Goal: Communication & Community: Participate in discussion

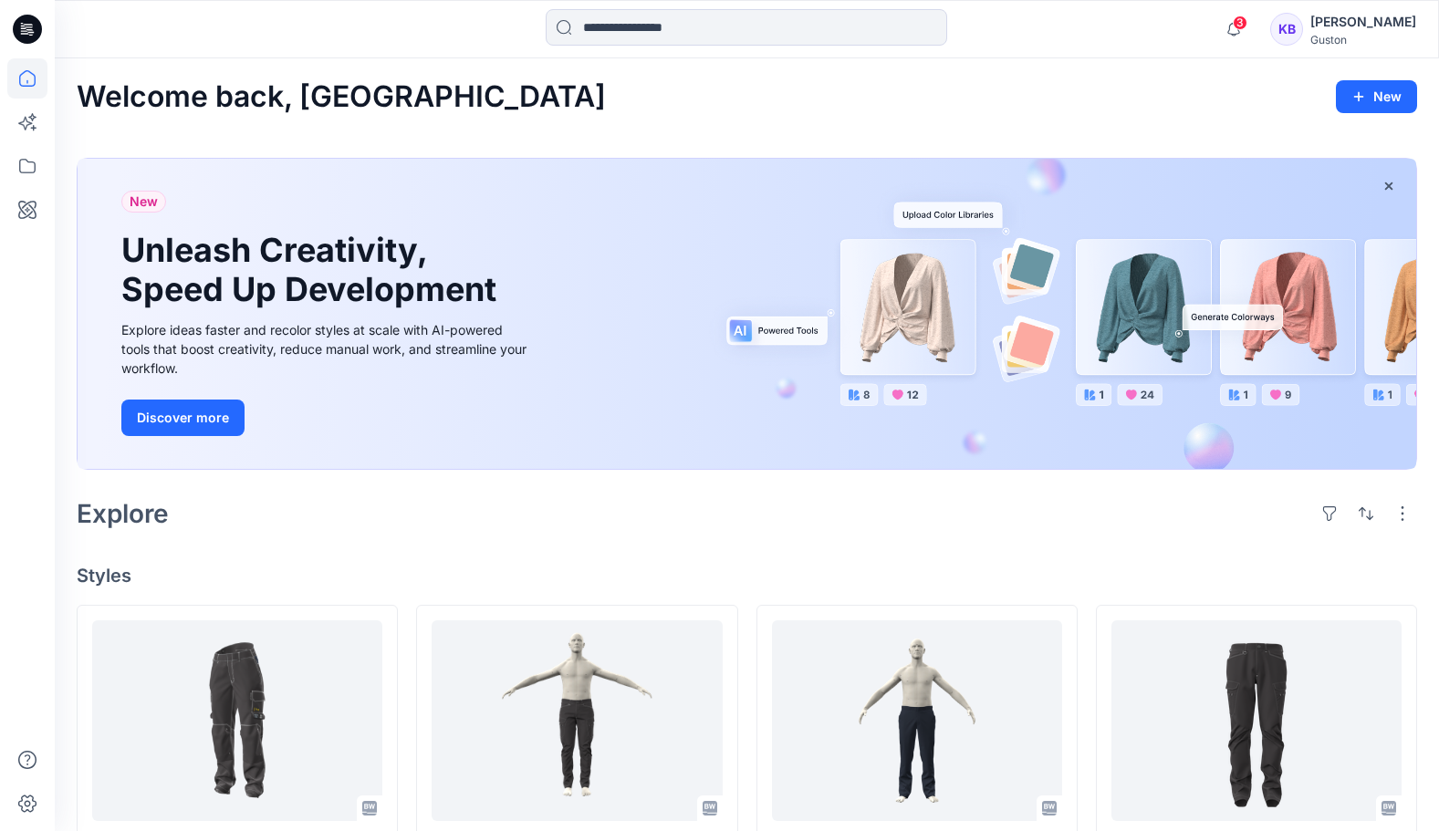
scroll to position [365, 0]
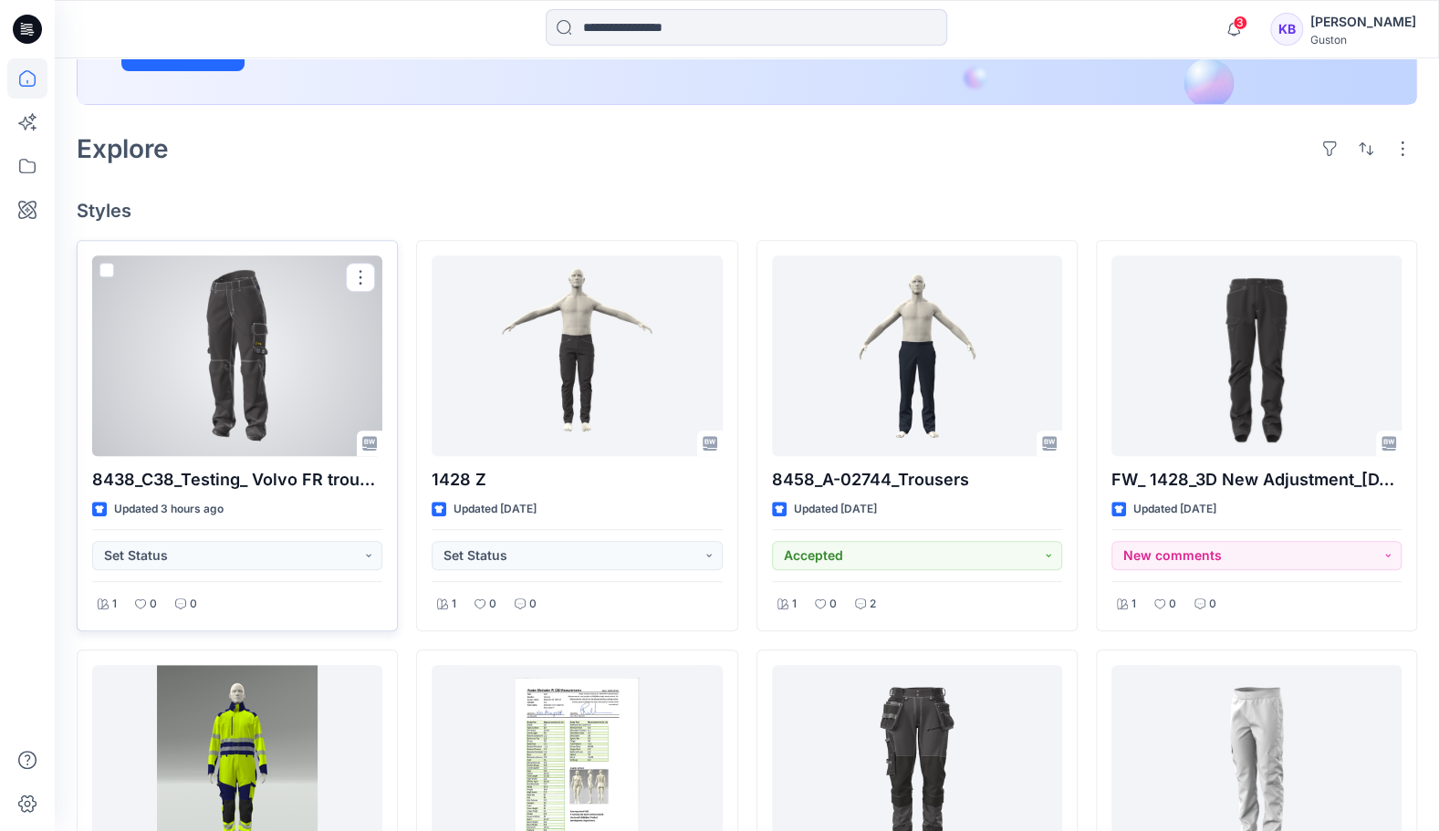
click at [271, 396] on div at bounding box center [237, 355] width 290 height 201
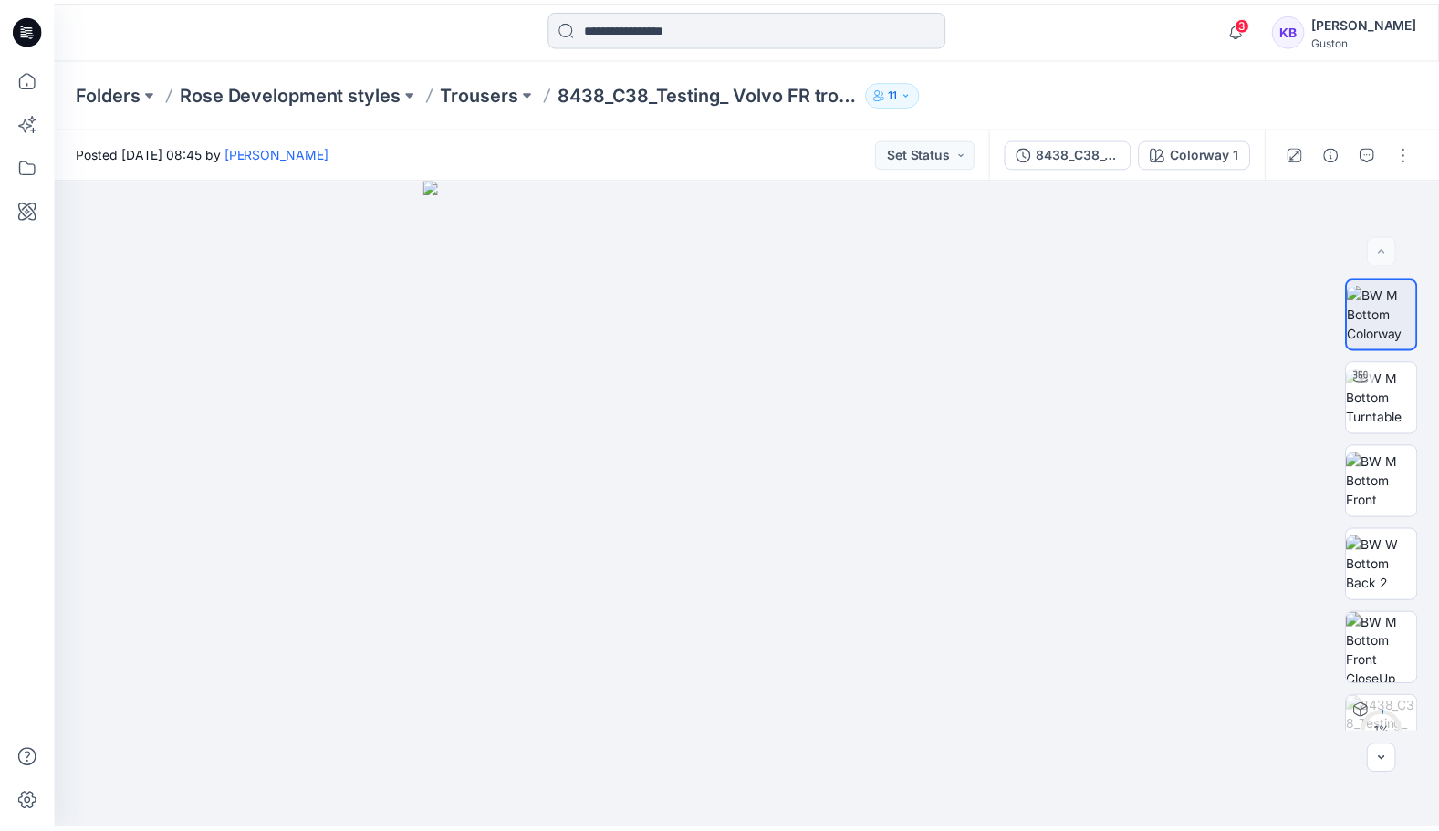
scroll to position [365, 0]
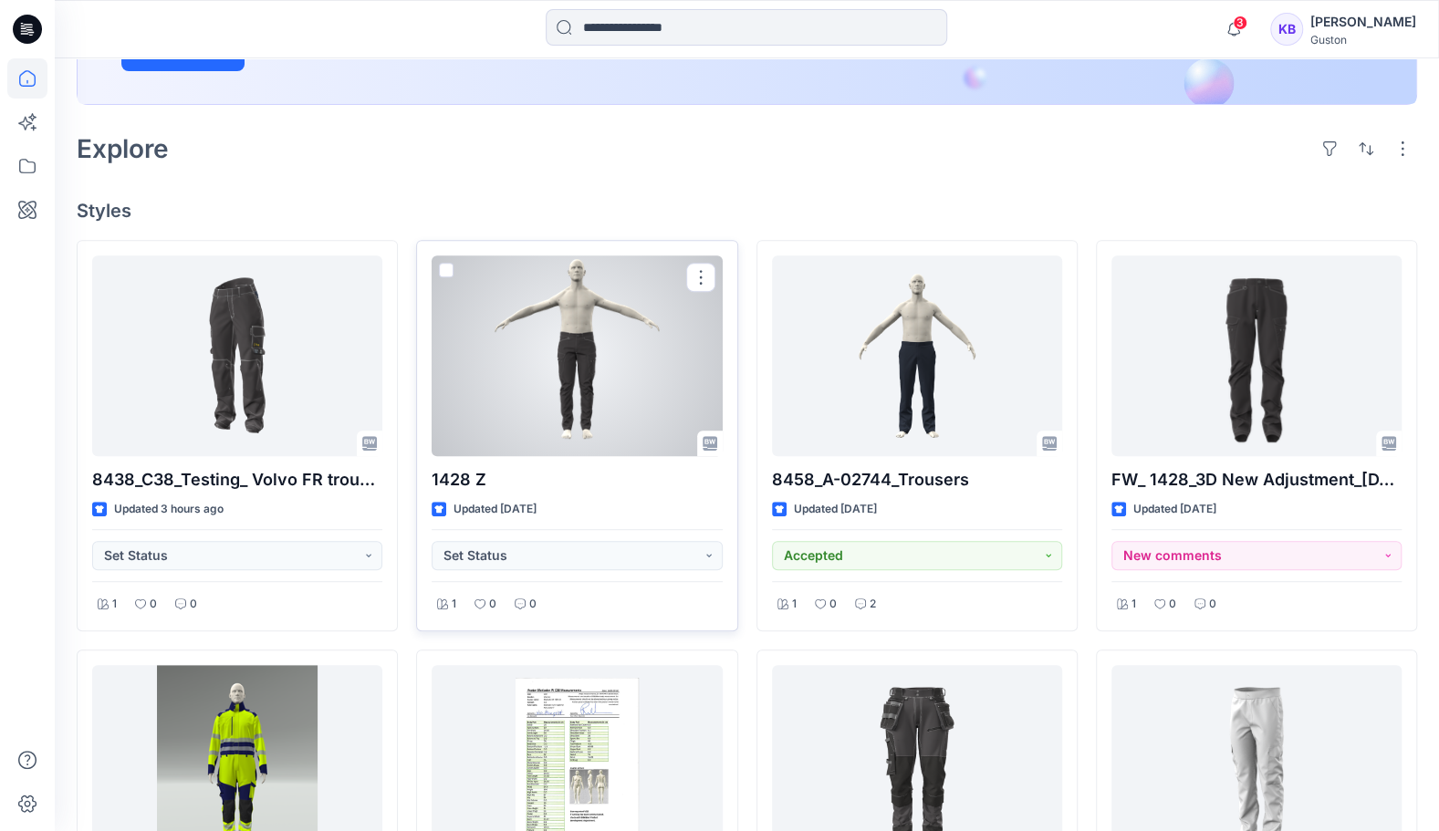
click at [580, 352] on div at bounding box center [576, 355] width 290 height 201
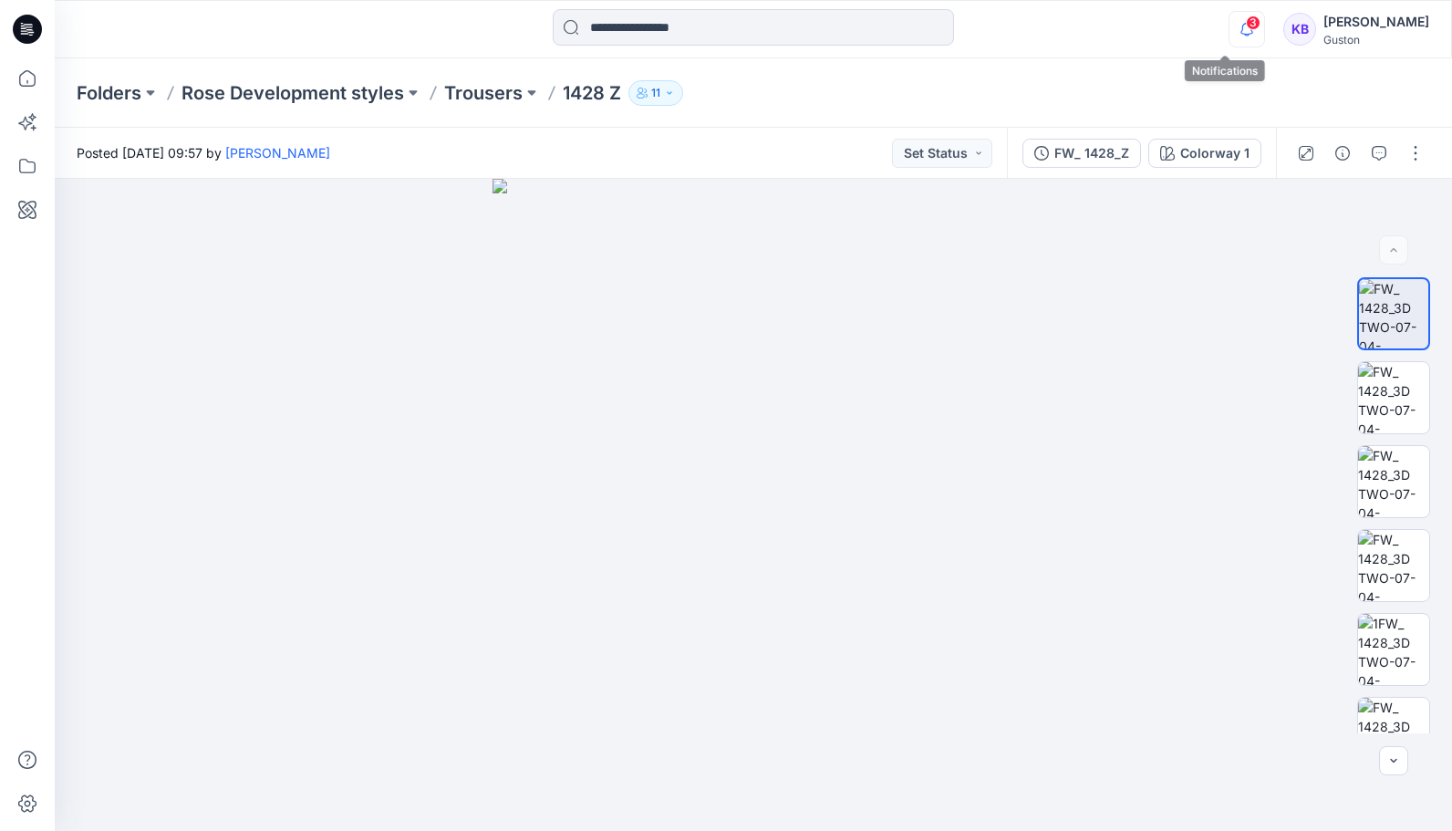
click at [1230, 32] on icon "button" at bounding box center [1247, 29] width 35 height 36
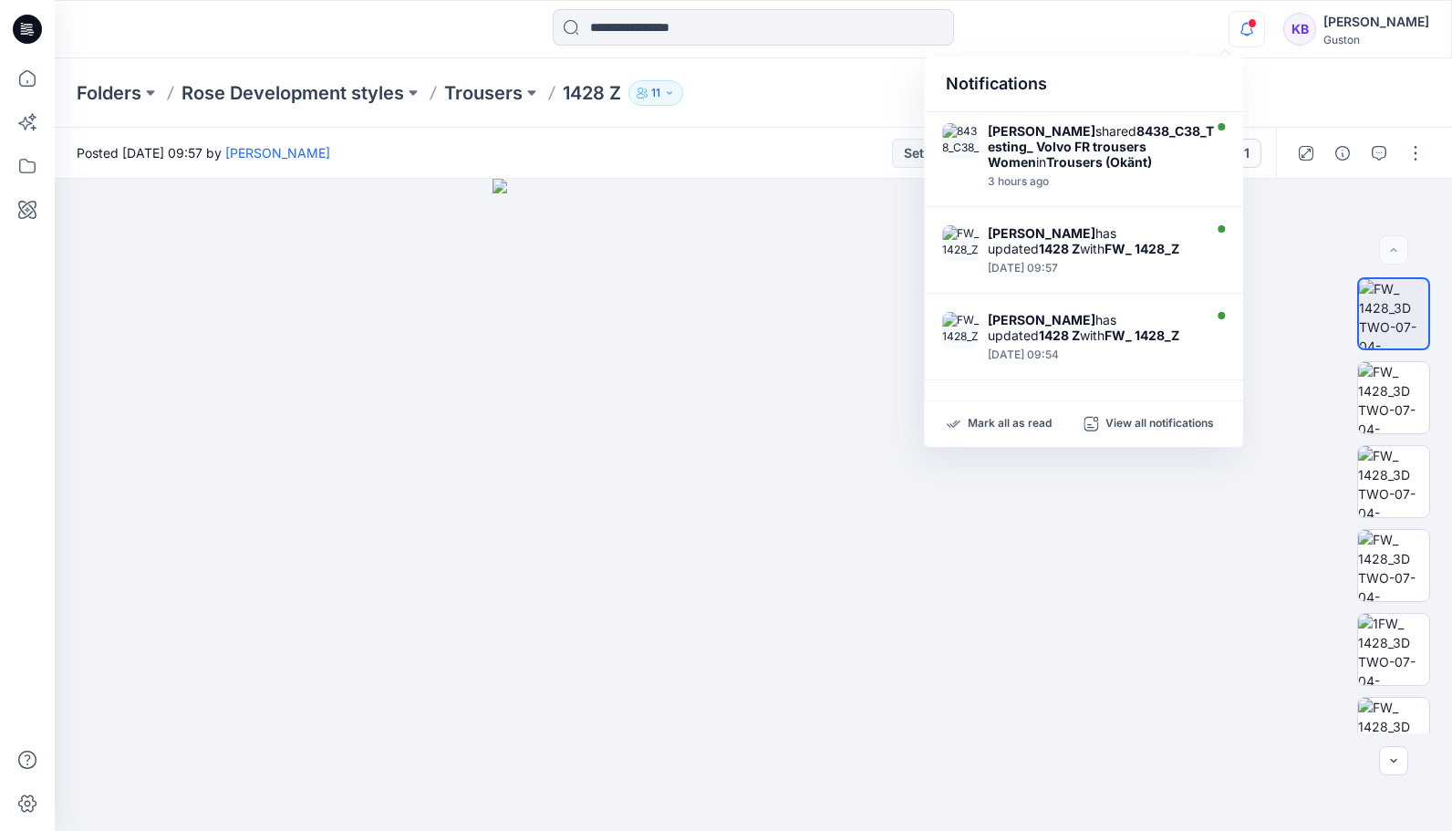
click at [1122, 33] on div "Notifications Tharindu [PERSON_NAME] shared 8438_C38_Testing_ Volvo FR trousers…" at bounding box center [753, 29] width 1397 height 40
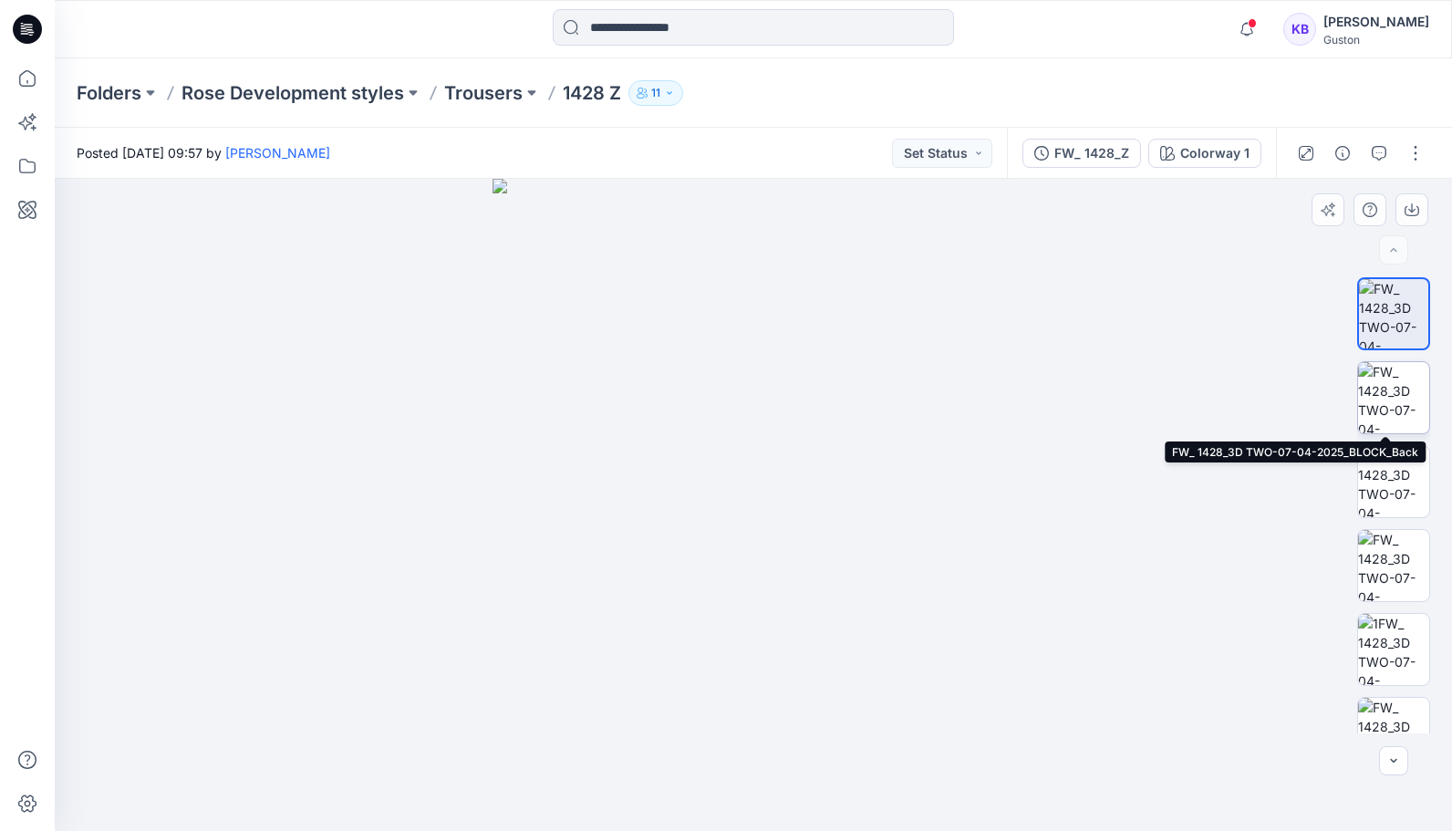
click at [1396, 394] on img at bounding box center [1393, 397] width 71 height 71
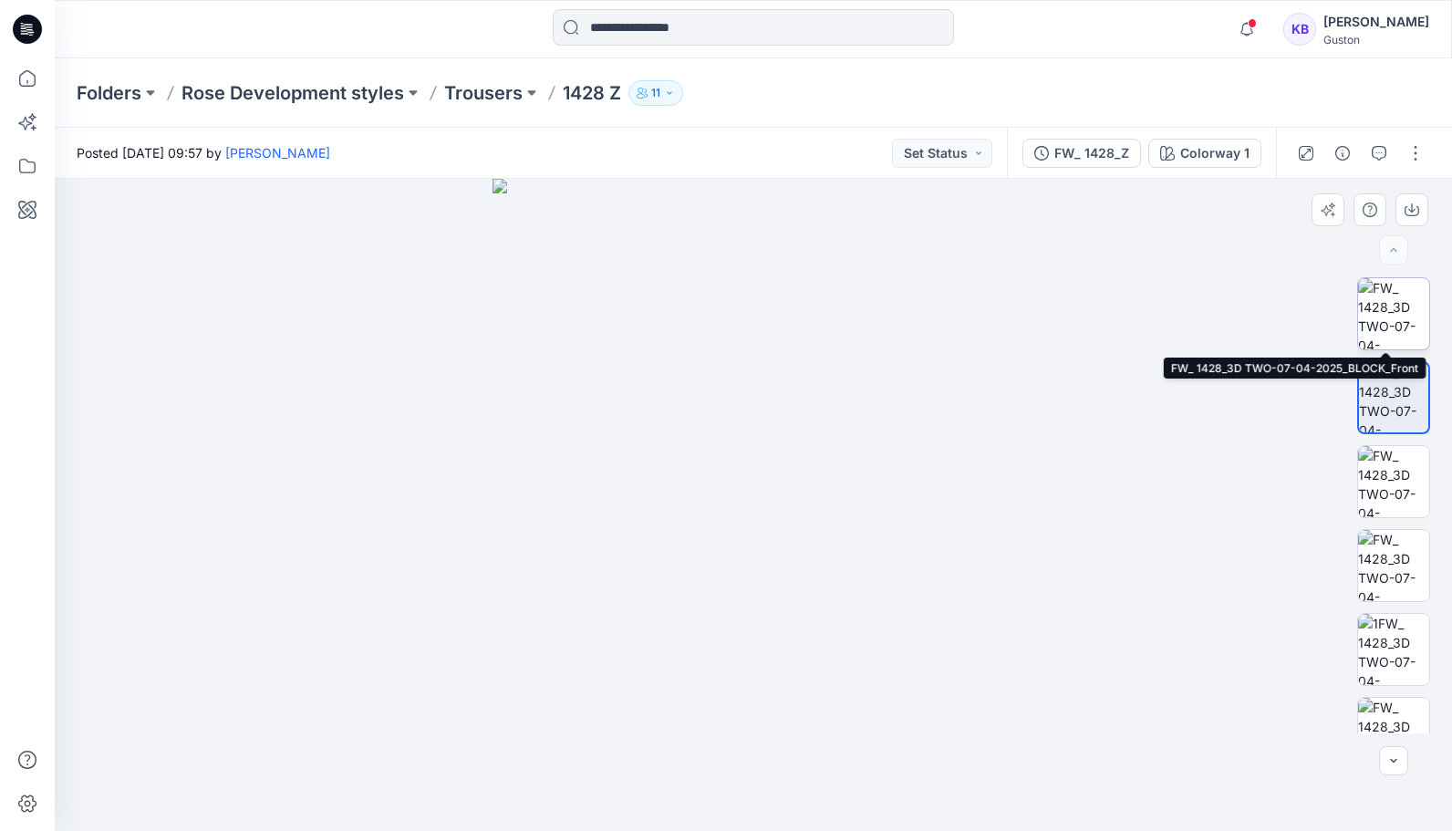
click at [1413, 332] on img at bounding box center [1393, 313] width 71 height 71
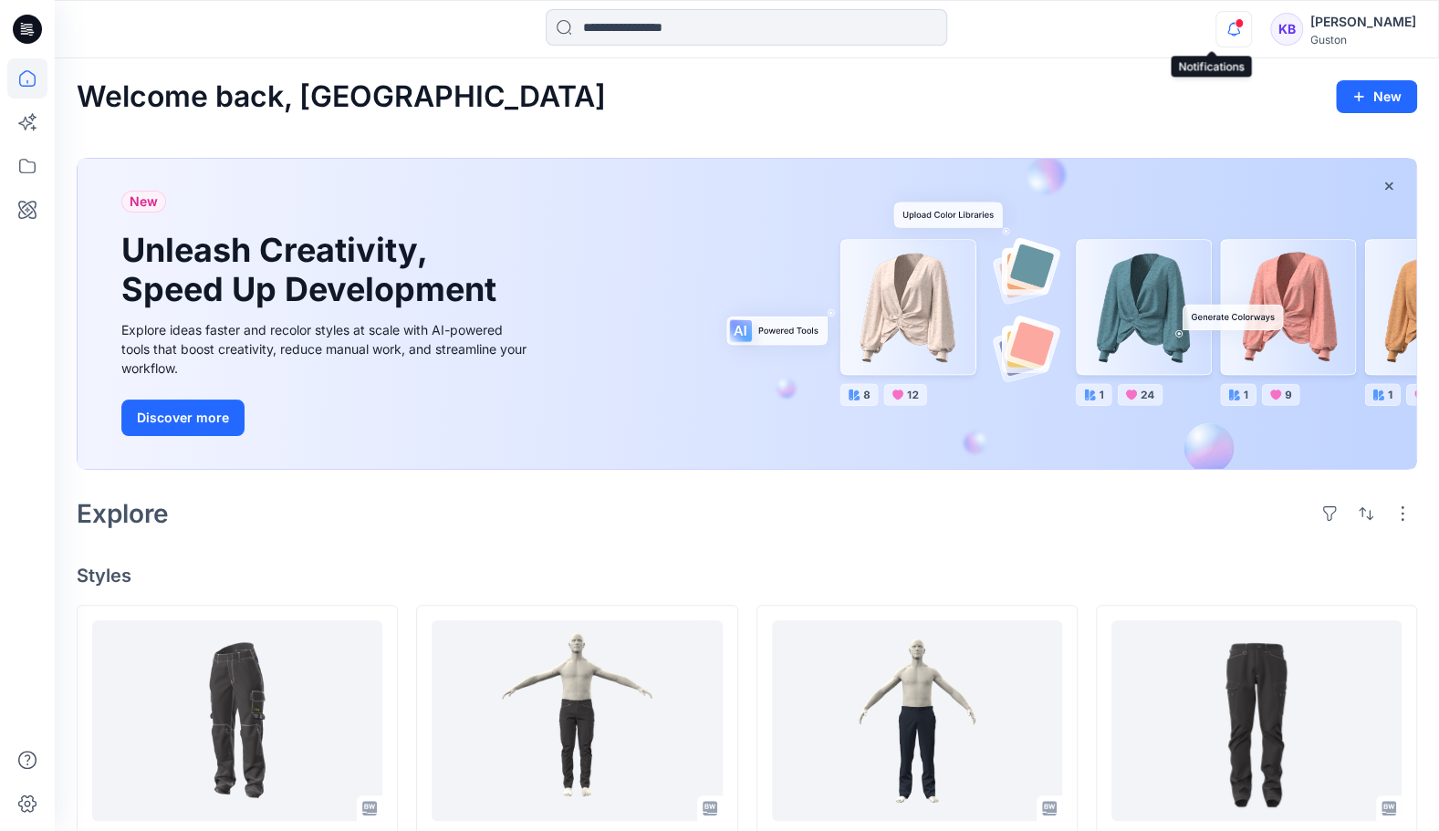
click at [1216, 36] on icon "button" at bounding box center [1233, 29] width 35 height 36
